Goal: Task Accomplishment & Management: Manage account settings

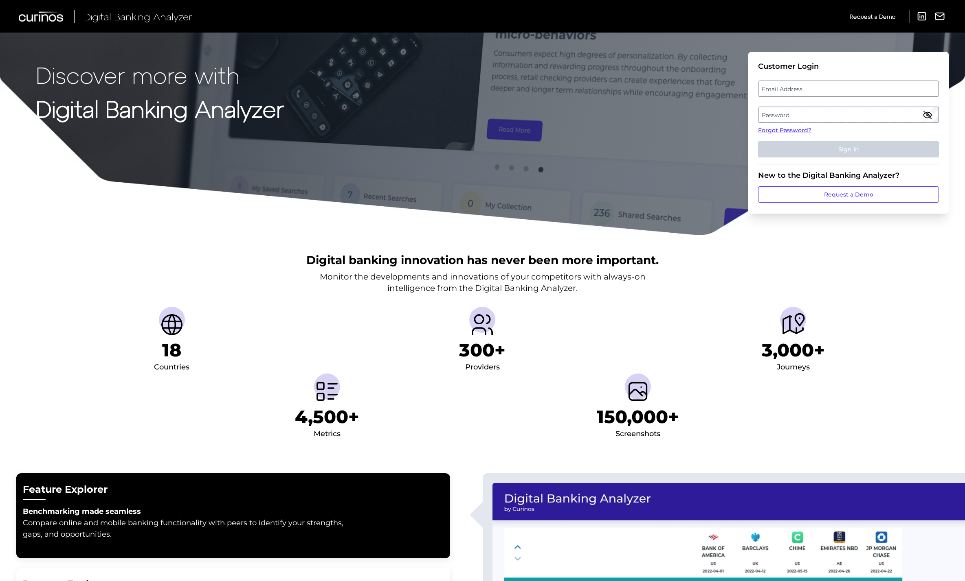
scroll to position [1, 0]
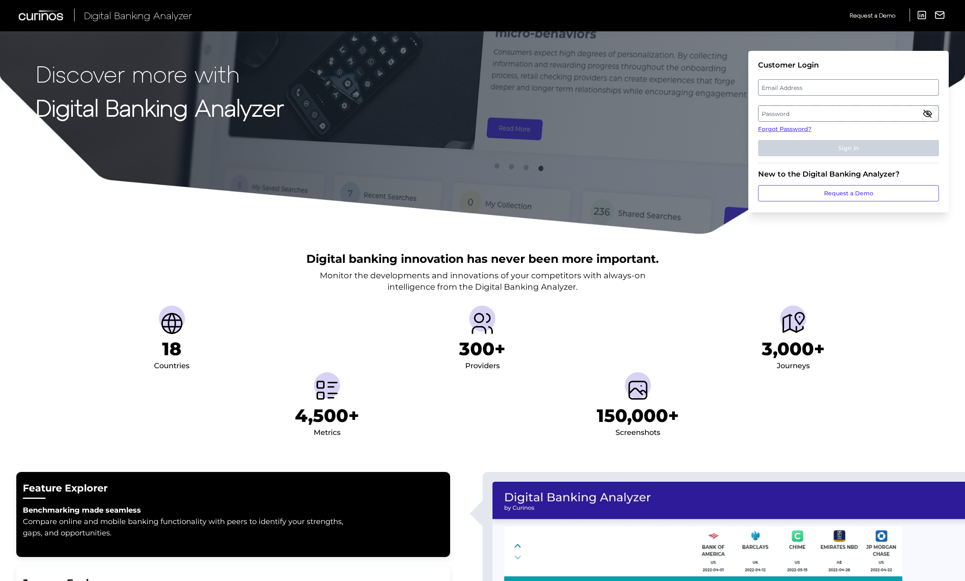
click at [541, 92] on label "Email Address" at bounding box center [848, 87] width 180 height 15
click at [541, 92] on input "email" at bounding box center [848, 87] width 181 height 16
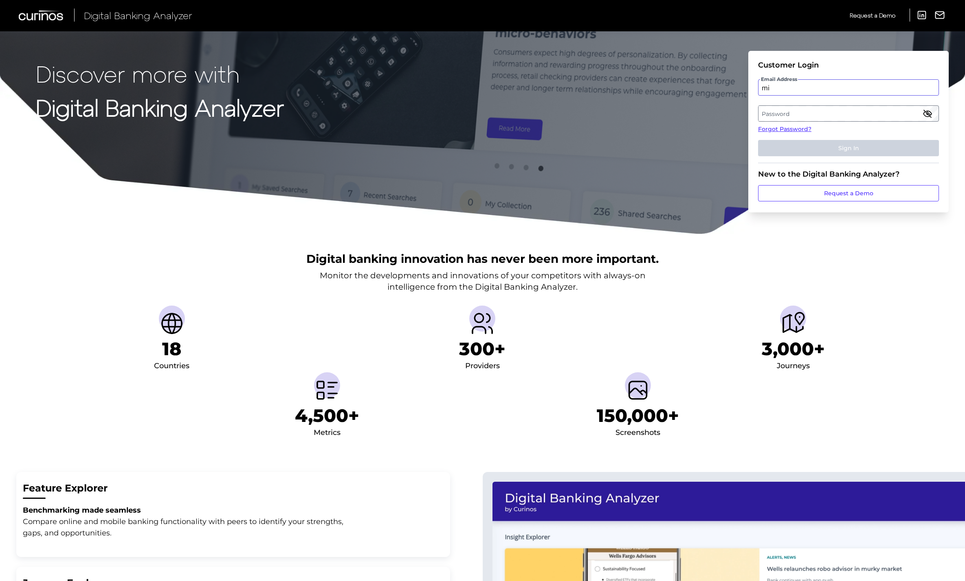
type input "m"
click at [541, 2] on div "Digital Banking Analyzer Request a Demo LinkedIn Report an Issue Request a Demo…" at bounding box center [482, 15] width 965 height 33
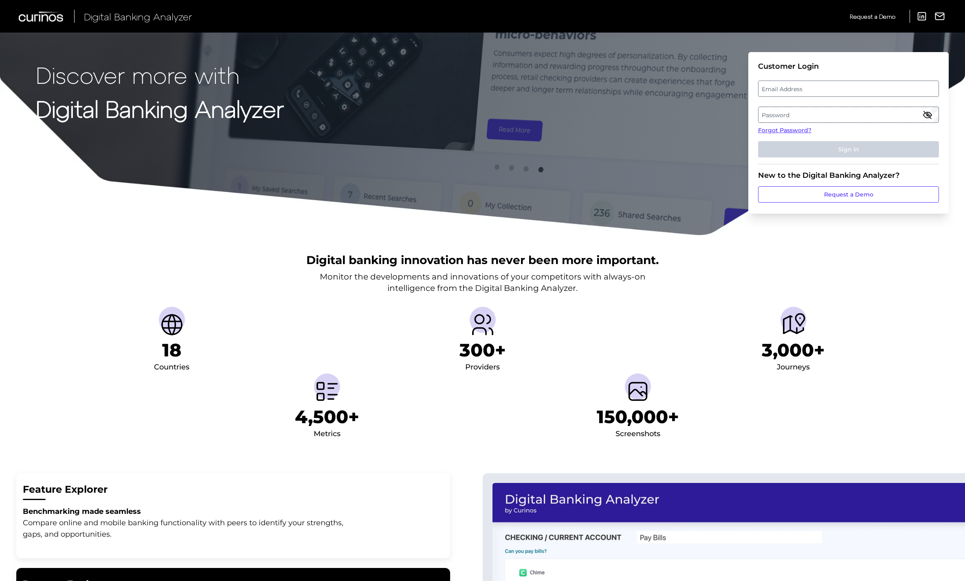
click at [802, 88] on label "Email Address" at bounding box center [848, 88] width 180 height 15
click at [802, 88] on input "email" at bounding box center [848, 89] width 181 height 16
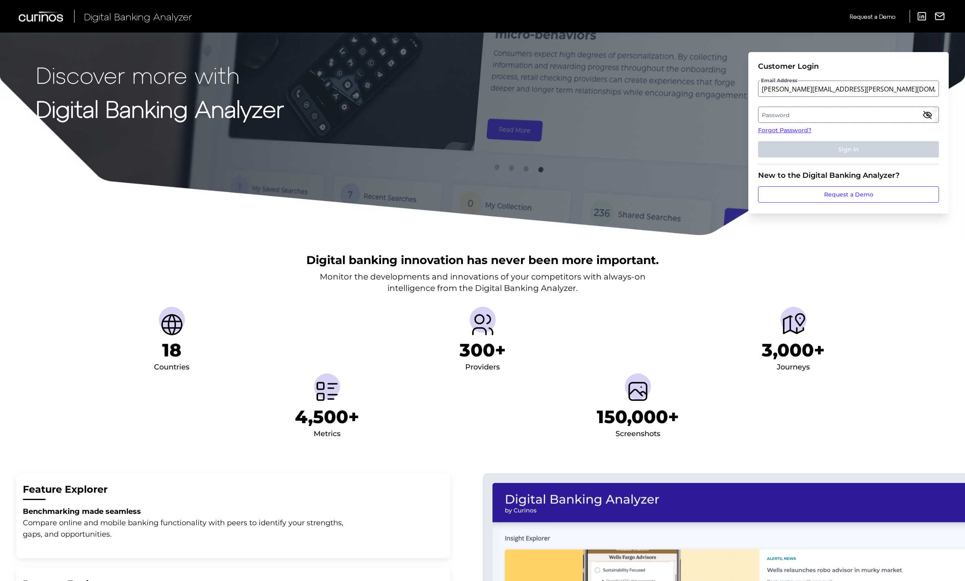
click at [795, 120] on label "Password" at bounding box center [848, 114] width 180 height 15
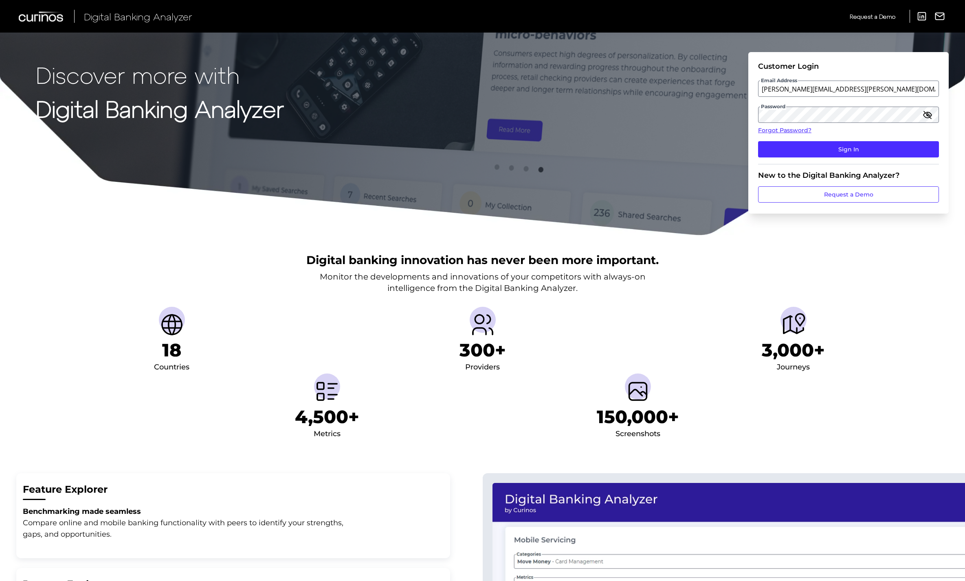
click at [929, 117] on icon "button" at bounding box center [926, 114] width 7 height 7
click at [894, 148] on button "Sign In" at bounding box center [848, 149] width 181 height 16
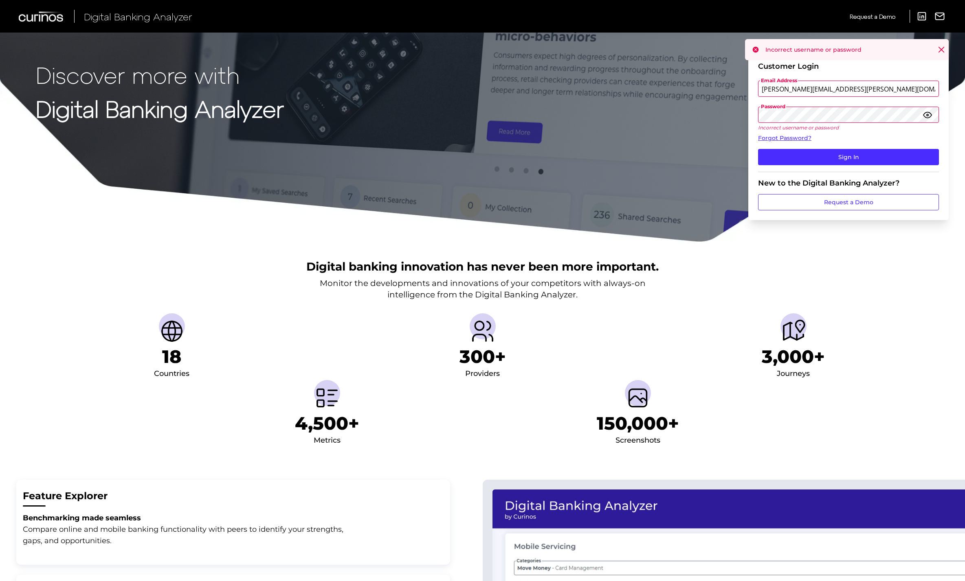
click at [813, 89] on input "mitali.kripalani@exp.com" at bounding box center [848, 89] width 181 height 16
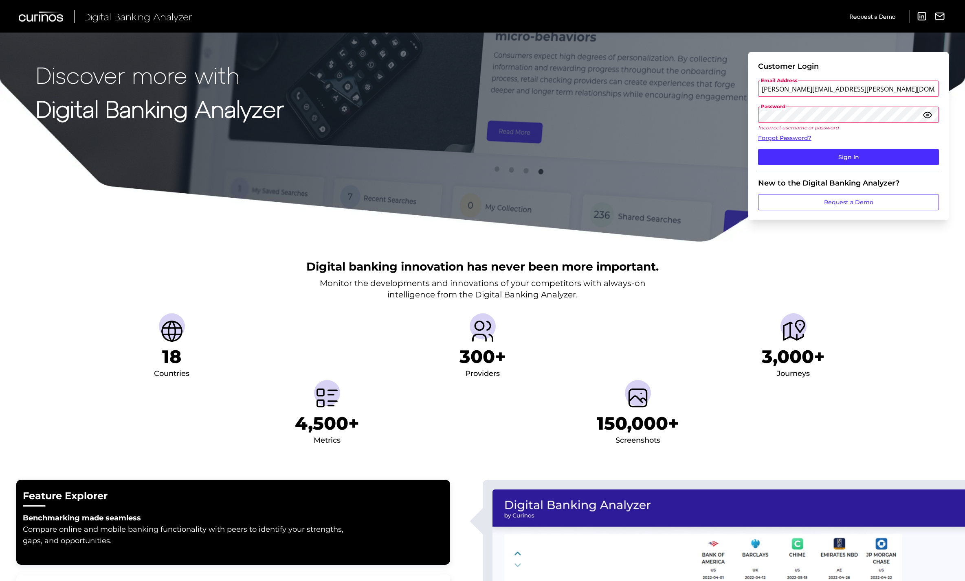
click at [812, 88] on input "mitali.kripalani@exp.com" at bounding box center [848, 89] width 181 height 16
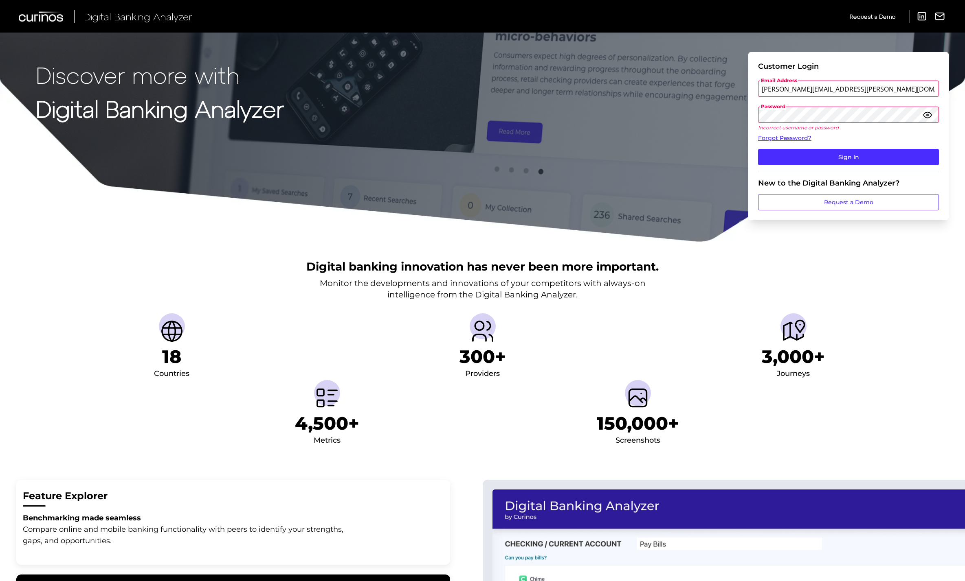
drag, startPoint x: 837, startPoint y: 90, endPoint x: 813, endPoint y: 90, distance: 24.4
click at [814, 90] on input "mitali.kripalani@exp.com" at bounding box center [848, 89] width 181 height 16
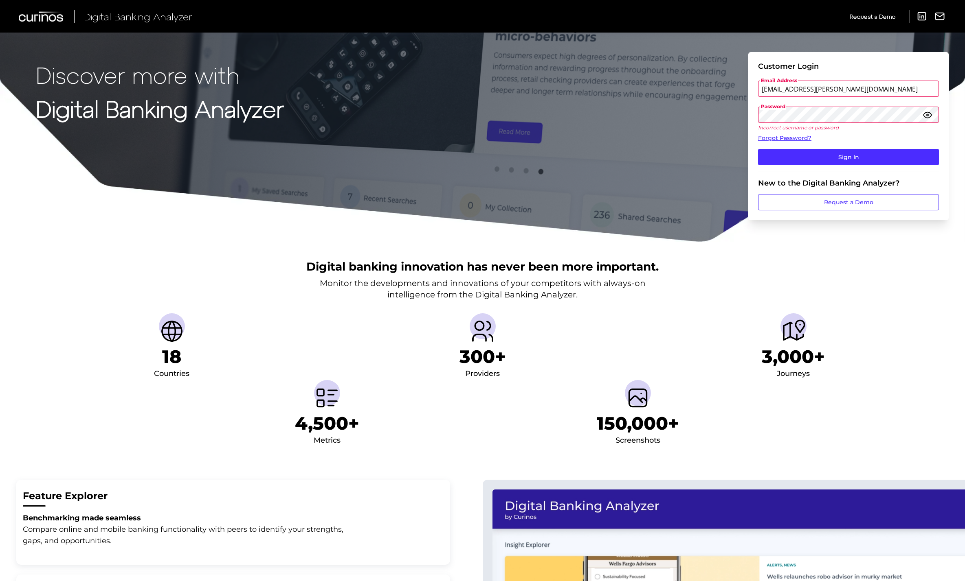
type input "amitali.kripalani@exp.com"
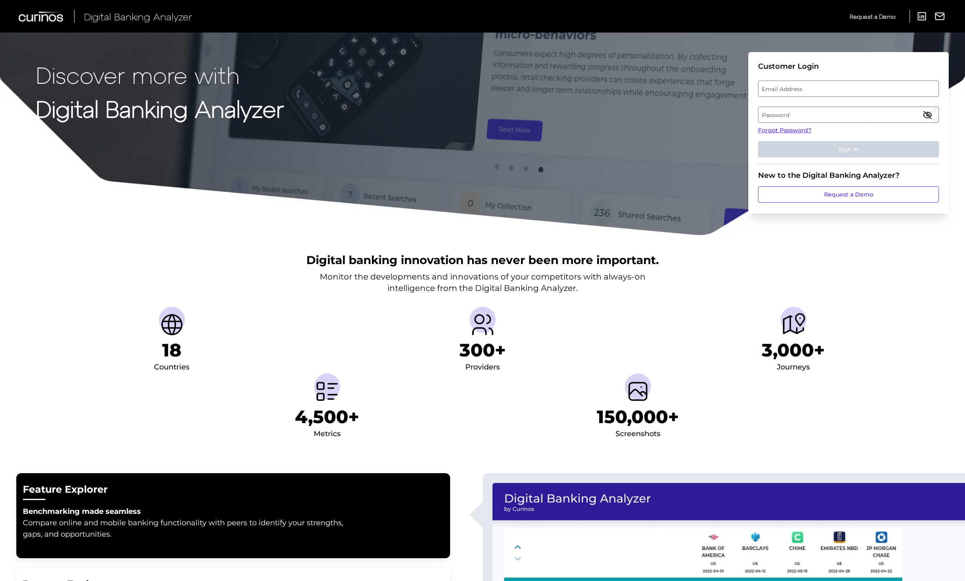
click at [811, 91] on label "Email Address" at bounding box center [848, 88] width 180 height 15
click at [811, 91] on input "email" at bounding box center [848, 89] width 181 height 16
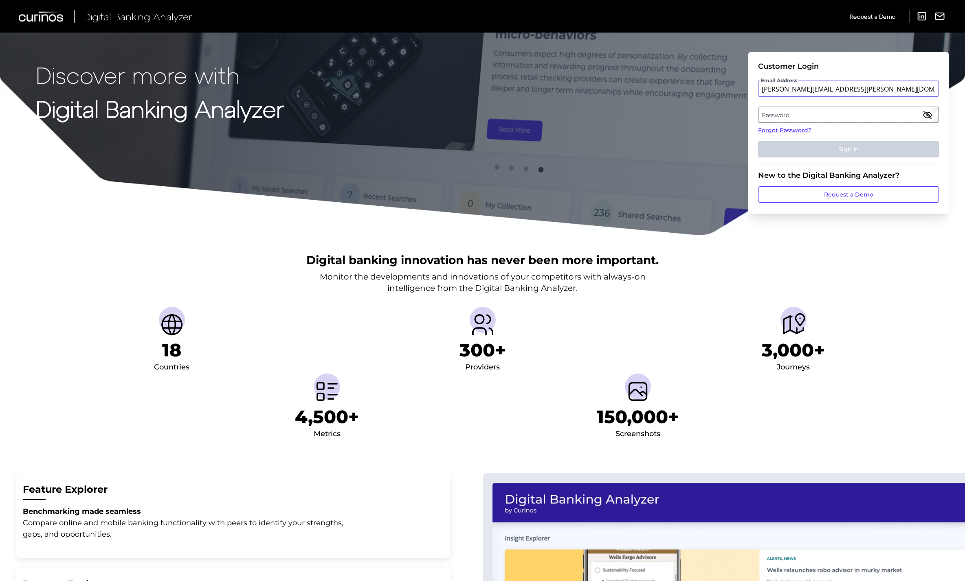
type input "[PERSON_NAME][EMAIL_ADDRESS][PERSON_NAME][DOMAIN_NAME]"
click at [906, 112] on label "Password" at bounding box center [848, 114] width 180 height 15
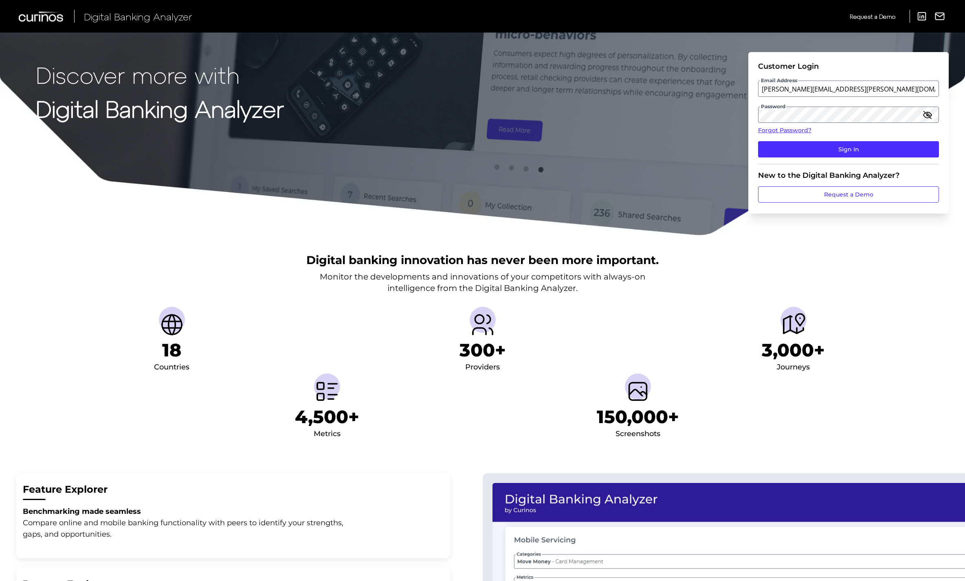
click at [839, 139] on fieldset "Customer Login Email Address [PERSON_NAME][EMAIL_ADDRESS][PERSON_NAME][DOMAIN_N…" at bounding box center [848, 113] width 181 height 103
click at [838, 156] on button "Sign In" at bounding box center [848, 149] width 181 height 16
